Goal: Check status

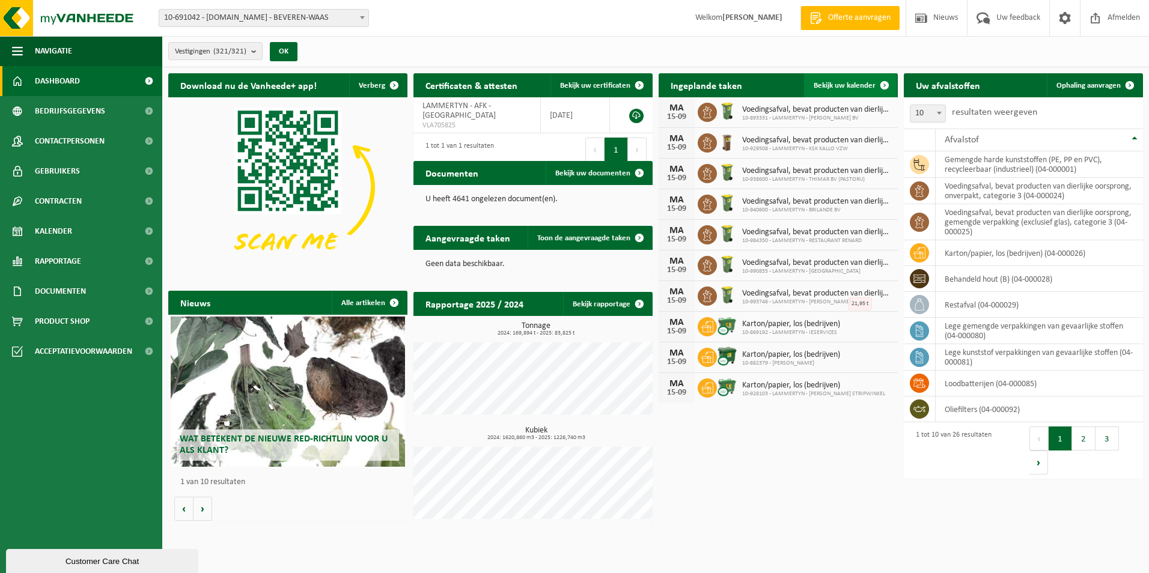
click at [850, 83] on span "Bekijk uw kalender" at bounding box center [845, 86] width 62 height 8
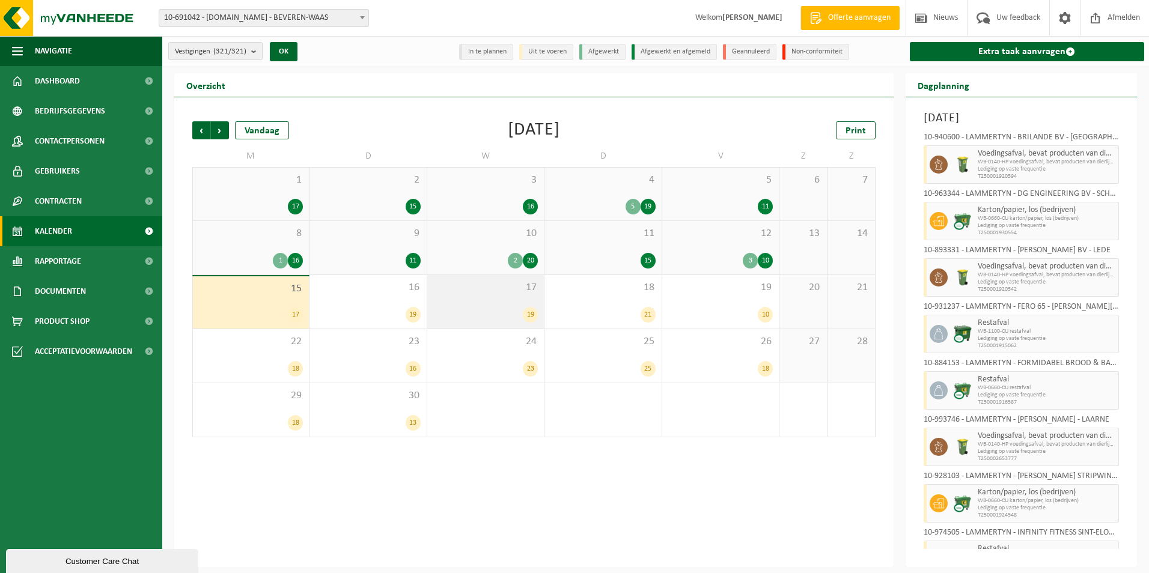
click at [458, 308] on div "19" at bounding box center [485, 315] width 105 height 16
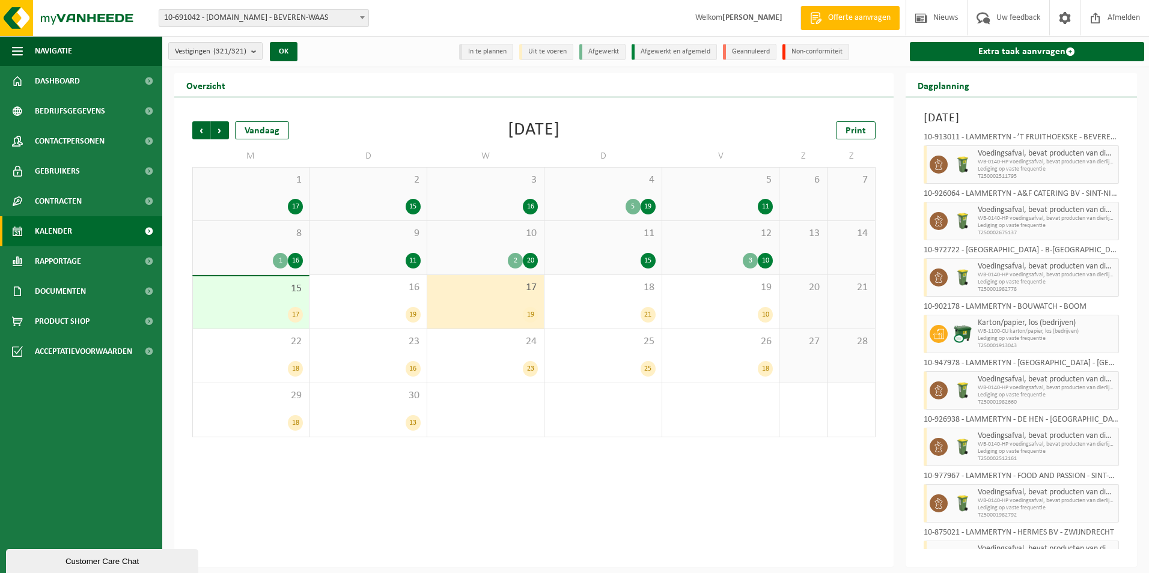
click at [258, 294] on span "15" at bounding box center [251, 288] width 104 height 13
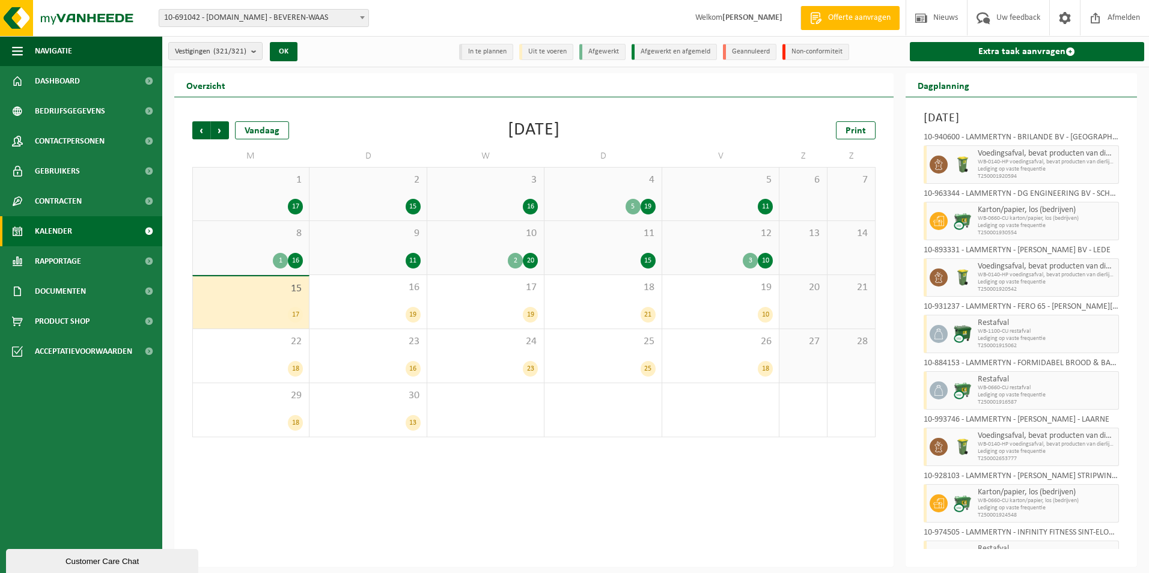
drag, startPoint x: 799, startPoint y: 528, endPoint x: 802, endPoint y: 523, distance: 6.2
click at [799, 528] on div "Vorige Volgende Vandaag [DATE] Print M D W D V Z Z 1 17 2 15 3 16 4 5 19 5 11 6…" at bounding box center [533, 332] width 719 height 470
click at [625, 356] on div "25 25" at bounding box center [602, 355] width 117 height 53
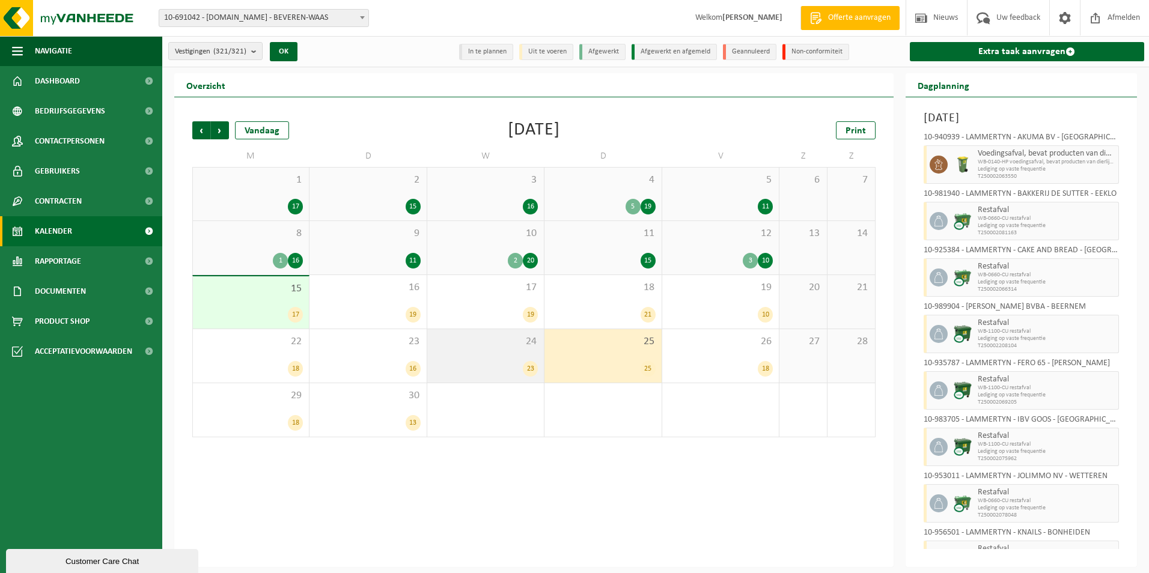
click at [504, 356] on div "24 23" at bounding box center [485, 355] width 117 height 53
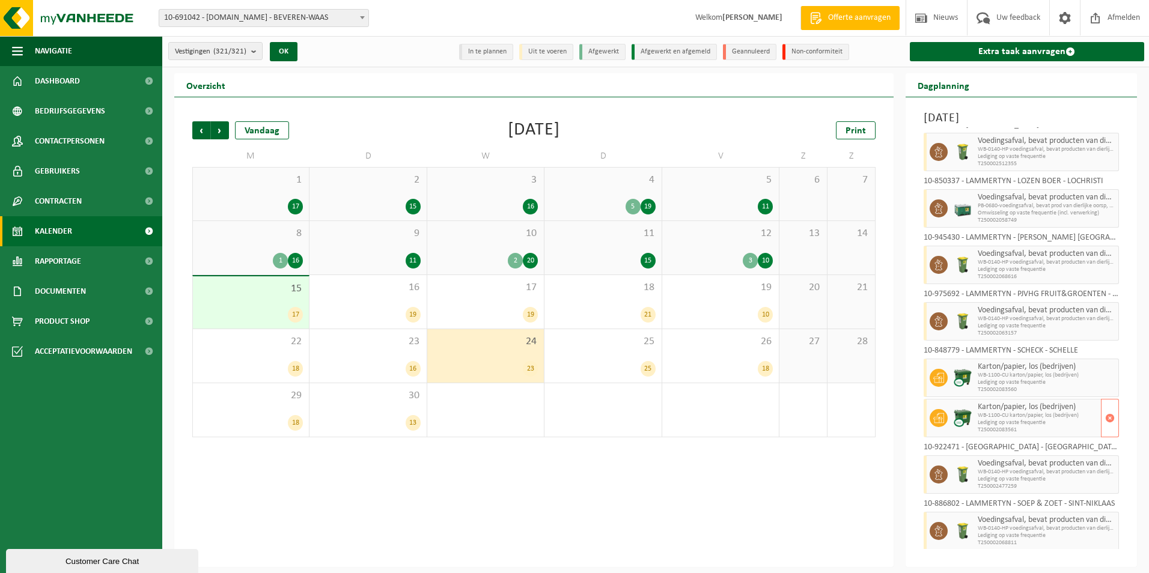
scroll to position [661, 0]
